Goal: Transaction & Acquisition: Book appointment/travel/reservation

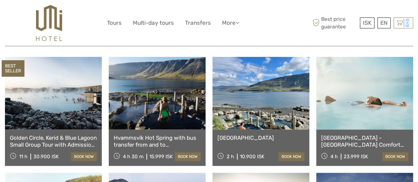
scroll to position [264, 0]
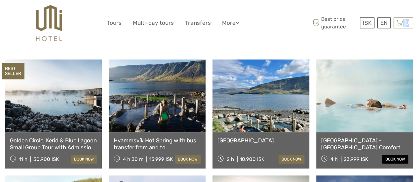
click at [392, 161] on link "book now" at bounding box center [396, 159] width 26 height 9
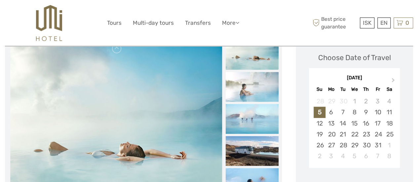
scroll to position [109, 0]
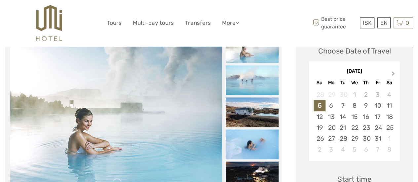
click at [394, 72] on span "Next Month" at bounding box center [394, 75] width 0 height 10
click at [378, 91] on div "5" at bounding box center [378, 94] width 12 height 11
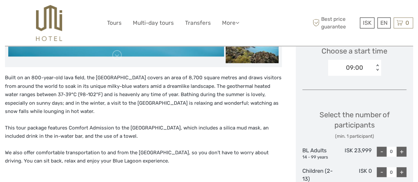
scroll to position [244, 0]
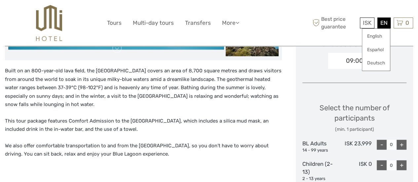
click at [381, 23] on div "EN English Español Deutsch" at bounding box center [384, 23] width 13 height 11
click at [376, 37] on link "English" at bounding box center [376, 36] width 28 height 12
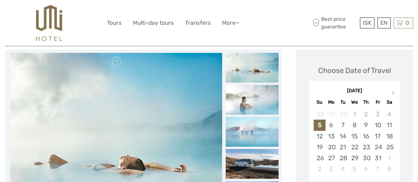
scroll to position [120, 0]
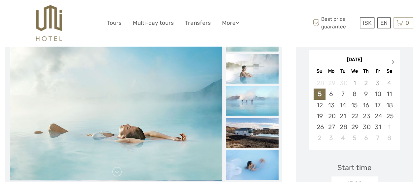
click at [394, 63] on span "Next Month" at bounding box center [394, 64] width 0 height 10
click at [381, 84] on div "5" at bounding box center [378, 83] width 12 height 11
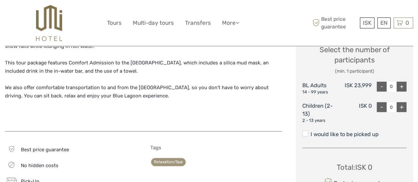
scroll to position [292, 0]
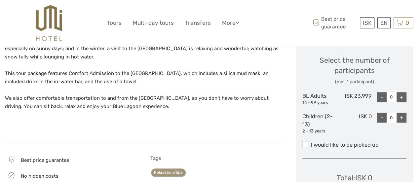
click at [399, 98] on div "+" at bounding box center [402, 97] width 10 height 10
type input "2"
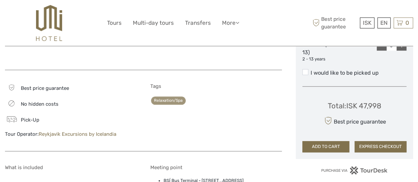
scroll to position [348, 0]
